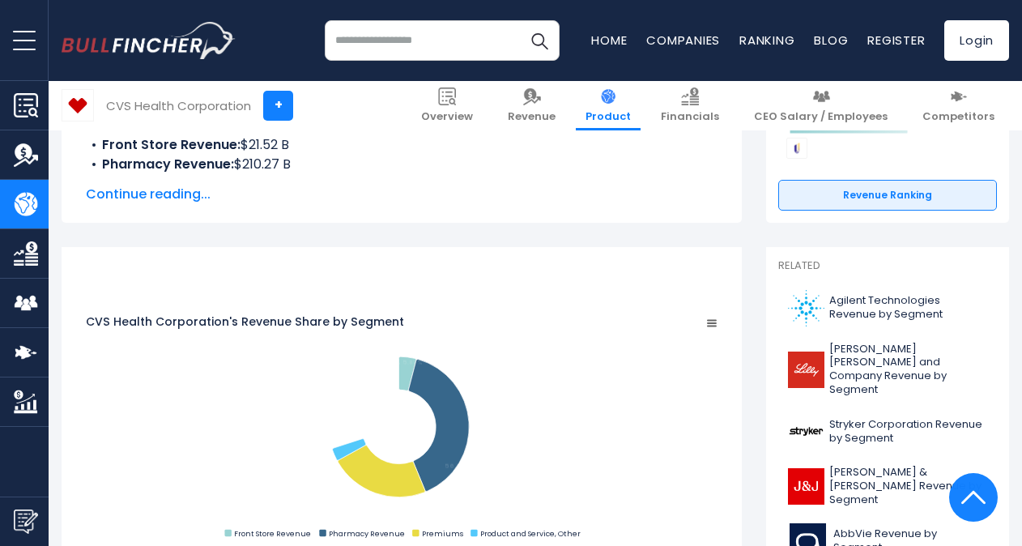
scroll to position [321, 0]
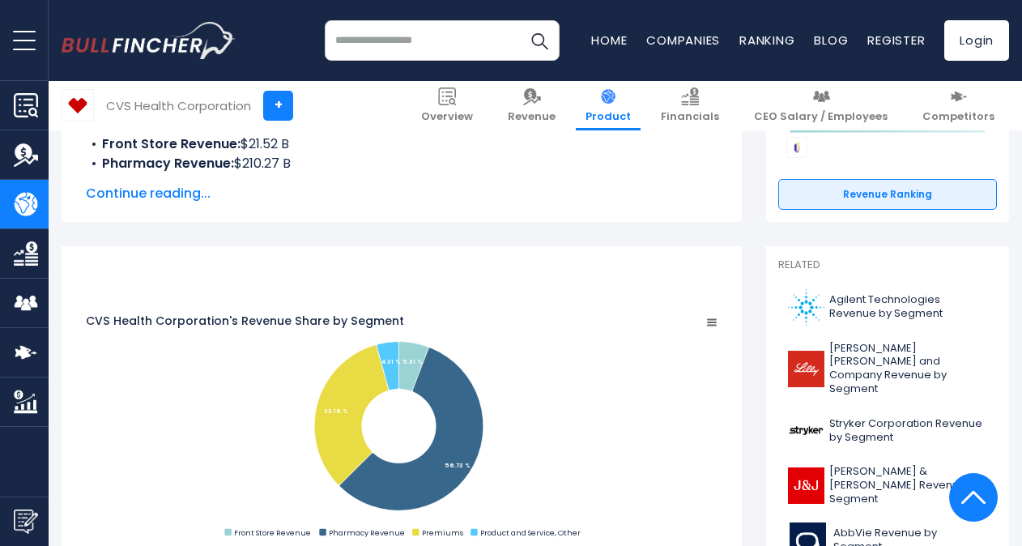
click at [154, 195] on span "Continue reading..." at bounding box center [402, 193] width 632 height 19
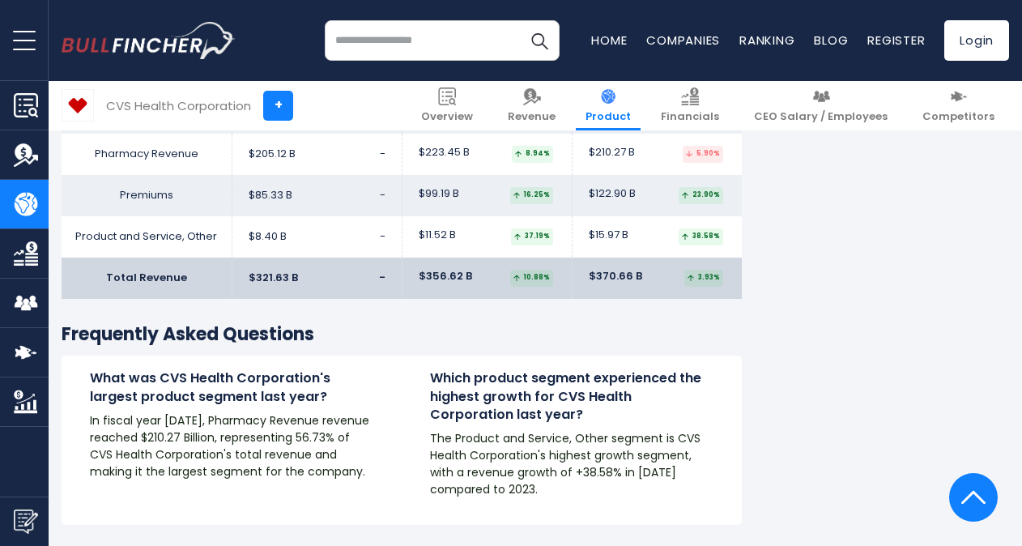
scroll to position [2844, 0]
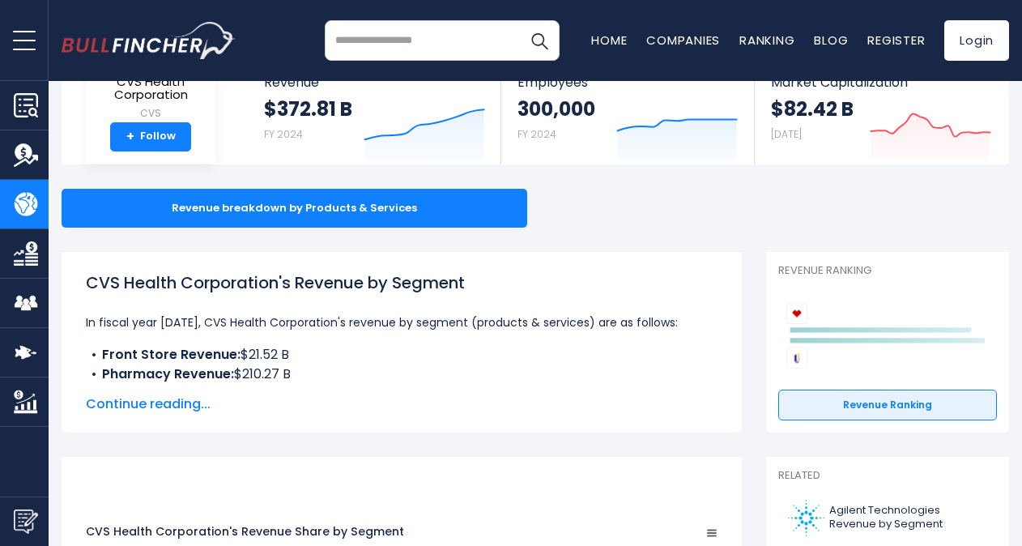
scroll to position [116, 0]
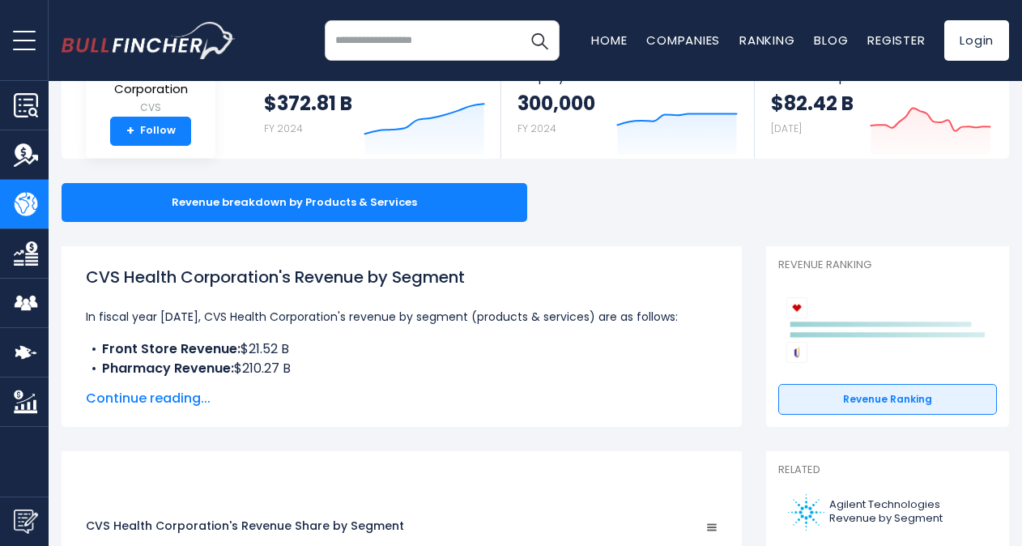
click at [282, 139] on div "$372.81 B FY 2024" at bounding box center [308, 117] width 88 height 52
click at [124, 411] on div "CVS Health Corporation's Revenue by Segment In fiscal year [DATE], CVS Health C…" at bounding box center [402, 336] width 680 height 181
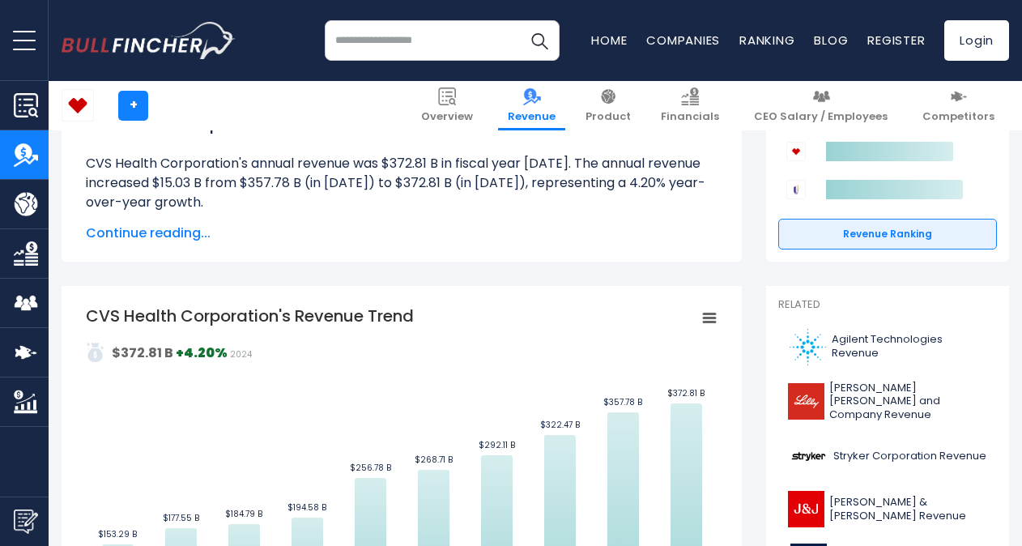
scroll to position [213, 0]
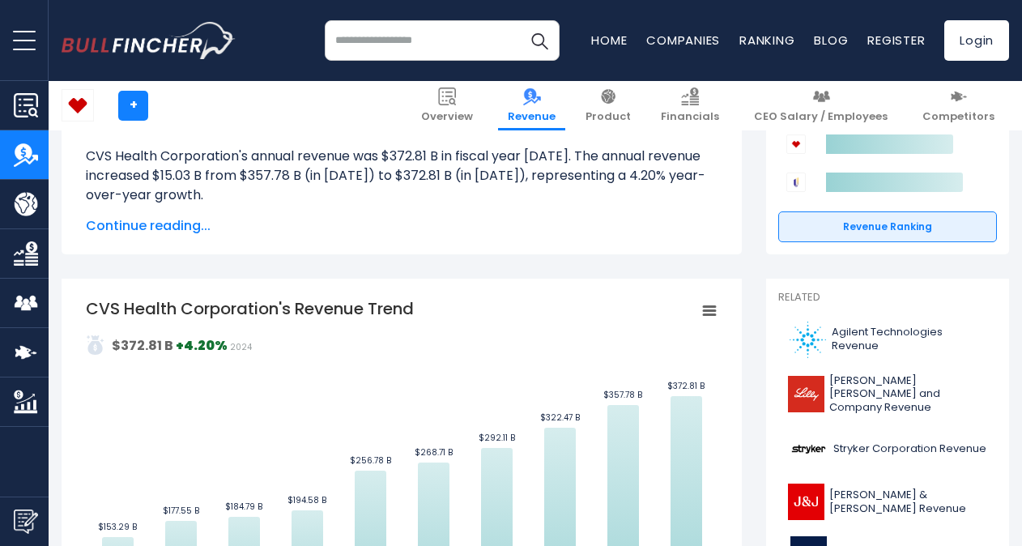
click at [136, 396] on rect "CVS Health Corporation's Revenue Trend" at bounding box center [402, 479] width 632 height 365
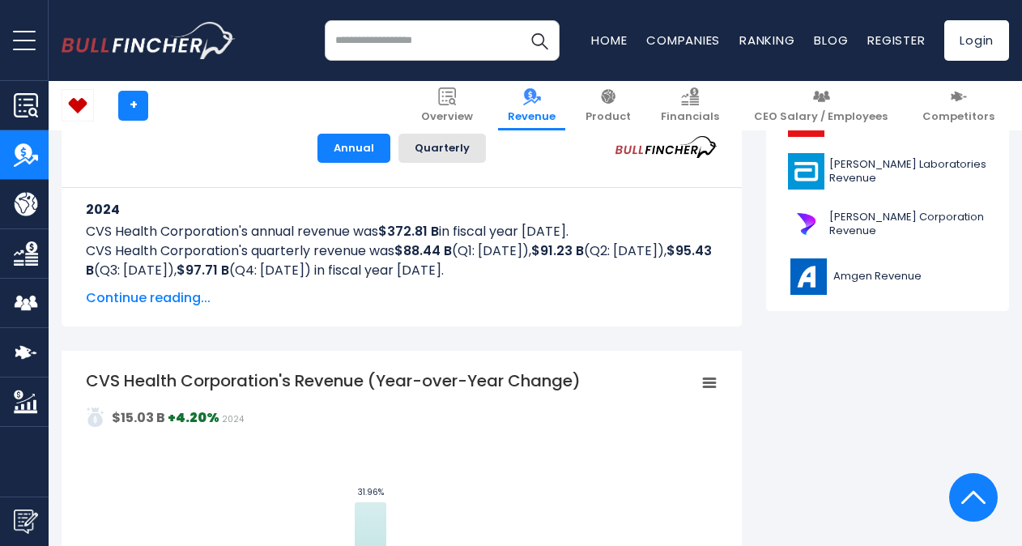
scroll to position [753, 0]
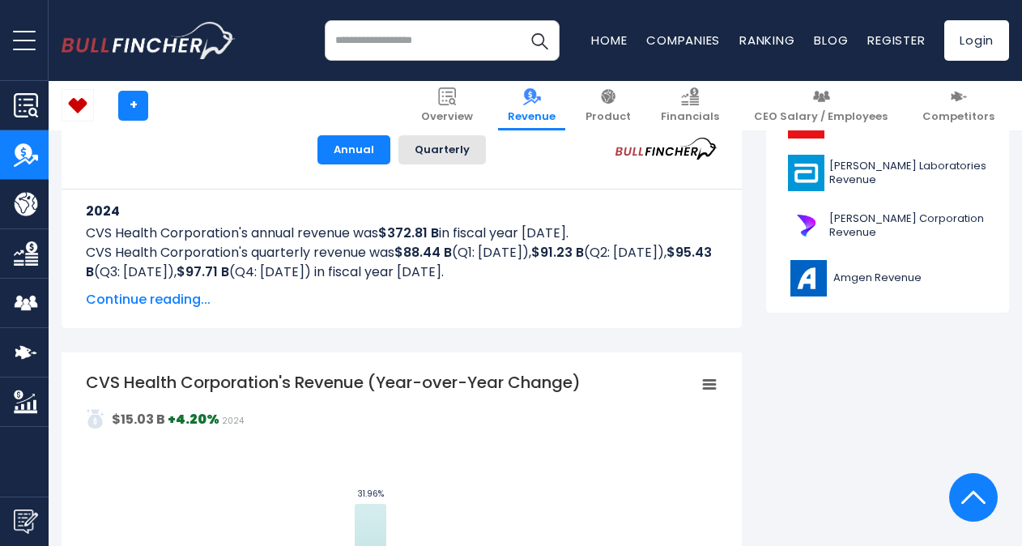
click at [160, 309] on span "Continue reading..." at bounding box center [402, 299] width 632 height 19
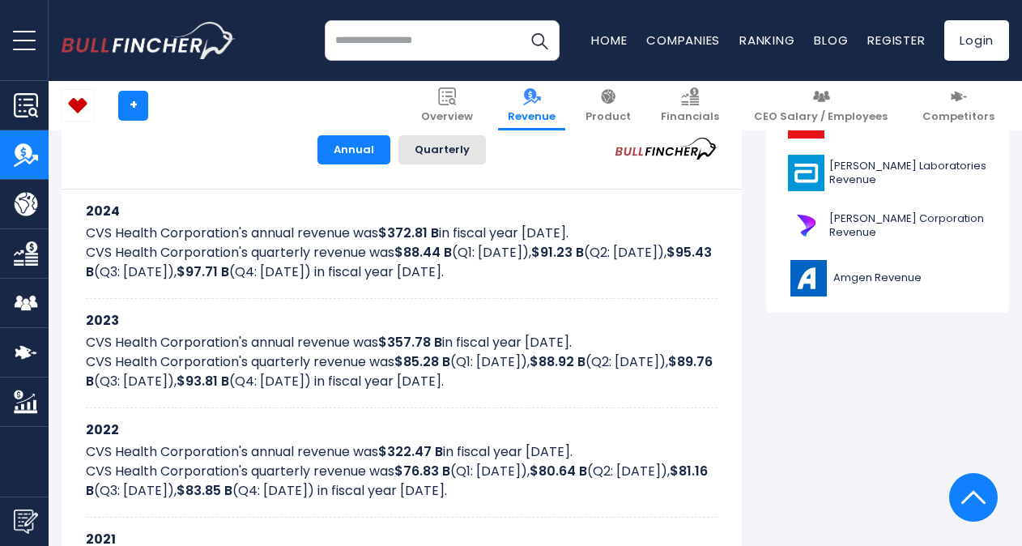
click at [160, 309] on div "2023 CVS Health Corporation's annual revenue was $357.78 B in fiscal year 2023.…" at bounding box center [402, 353] width 632 height 109
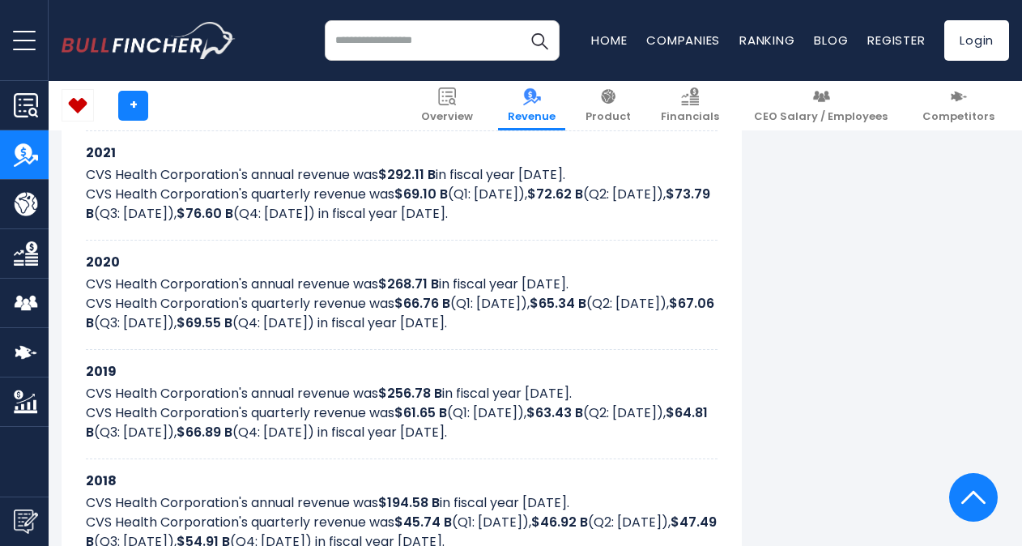
scroll to position [1142, 0]
